Goal: Task Accomplishment & Management: Use online tool/utility

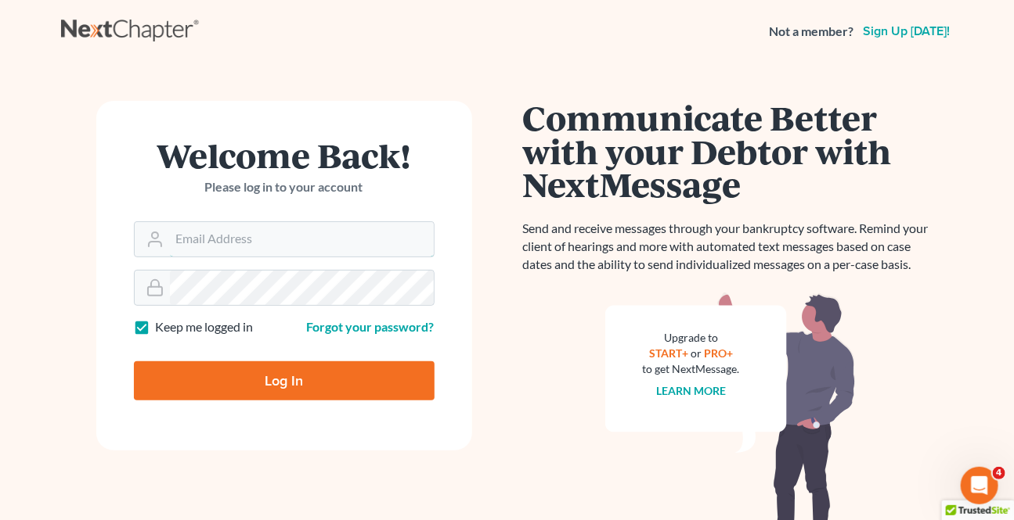
type input "[EMAIL_ADDRESS][DOMAIN_NAME]"
click at [282, 370] on input "Log In" at bounding box center [284, 381] width 301 height 39
type input "Thinking..."
